Goal: Information Seeking & Learning: Find specific fact

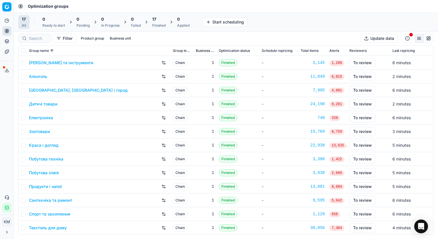
click at [7, 134] on div "Analytics Pricing Product portfolio Templates Export service 78 Contact support…" at bounding box center [6, 114] width 13 height 201
click at [45, 144] on link "Краса і догляд" at bounding box center [44, 145] width 30 height 6
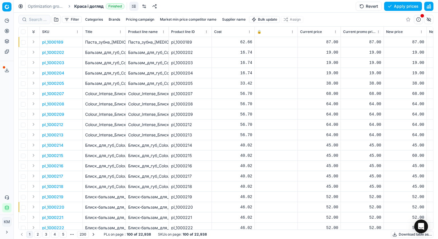
click at [25, 16] on div at bounding box center [34, 19] width 32 height 9
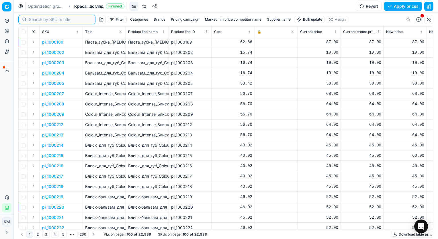
paste input "746880"
type input "746880"
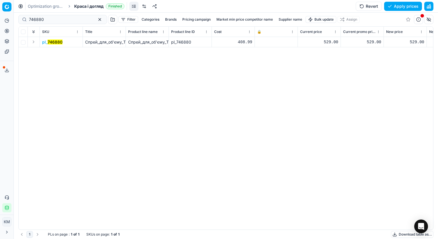
click at [56, 43] on mark "746880" at bounding box center [55, 42] width 15 height 5
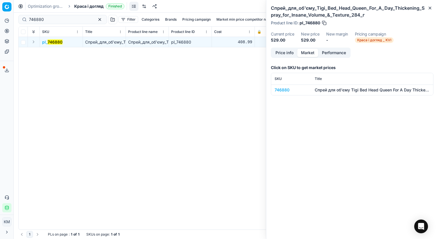
click at [303, 54] on button "Market" at bounding box center [307, 53] width 21 height 8
click at [288, 54] on button "Price info" at bounding box center [285, 53] width 26 height 8
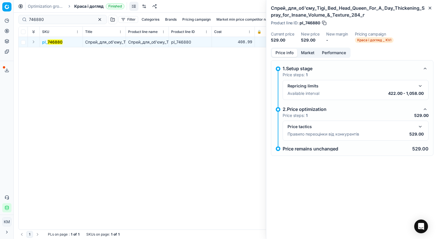
click at [307, 59] on div "Price info Market Performance 1.Setup stage Price steps: 1 Repricing limits Ava…" at bounding box center [352, 109] width 172 height 122
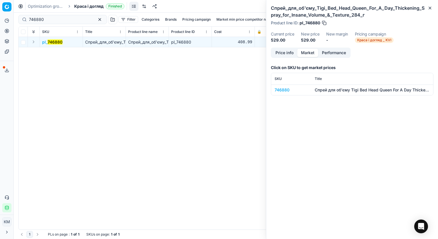
click at [308, 56] on button "Market" at bounding box center [307, 53] width 21 height 8
click at [282, 89] on div "746880" at bounding box center [290, 90] width 33 height 6
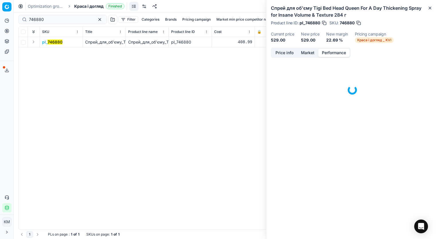
click at [328, 53] on button "Performance" at bounding box center [334, 53] width 32 height 8
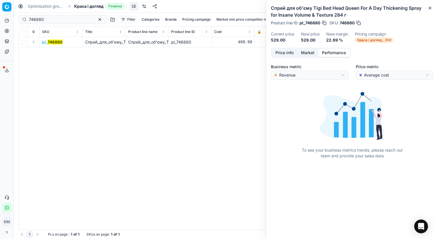
click at [292, 54] on button "Price info" at bounding box center [285, 53] width 26 height 8
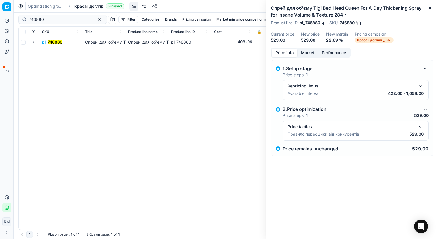
click at [306, 126] on div "Price tactics" at bounding box center [350, 127] width 127 height 6
click at [317, 134] on p "Правило переоцінки від конкурентів" at bounding box center [323, 134] width 72 height 6
click at [421, 128] on button "button" at bounding box center [420, 126] width 7 height 7
